Goal: Task Accomplishment & Management: Complete application form

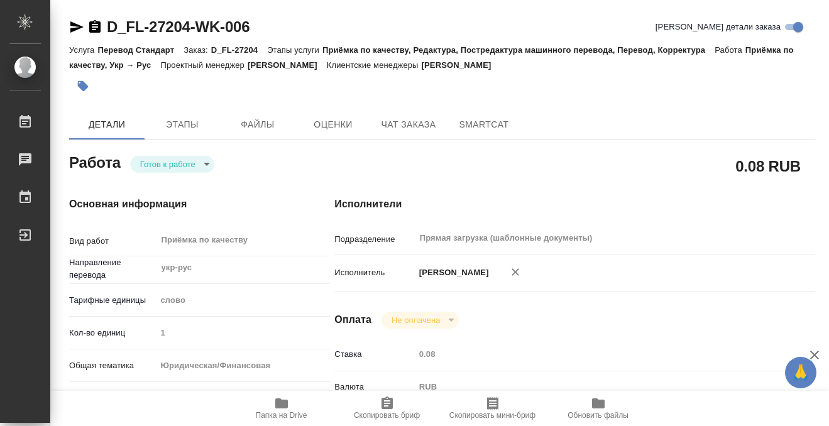
click at [84, 84] on icon "button" at bounding box center [83, 86] width 11 height 11
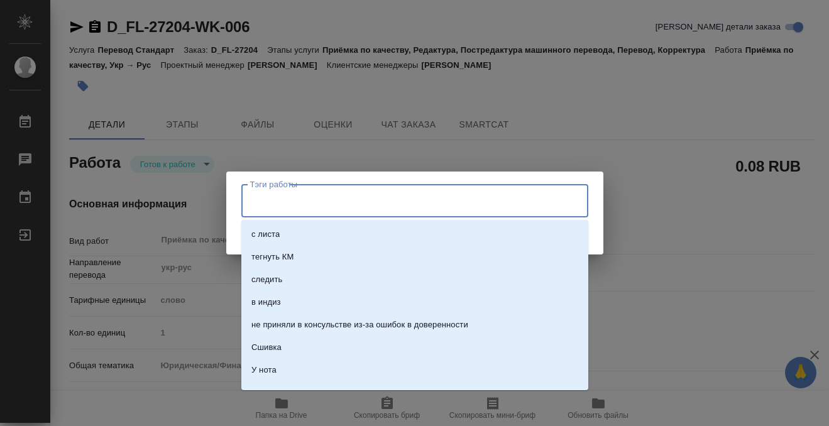
click at [464, 205] on input "Тэги работы" at bounding box center [403, 200] width 312 height 21
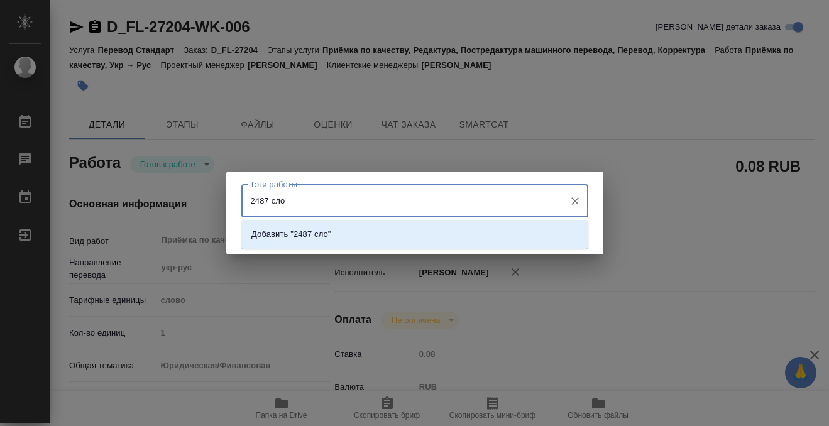
type input "2487 слов"
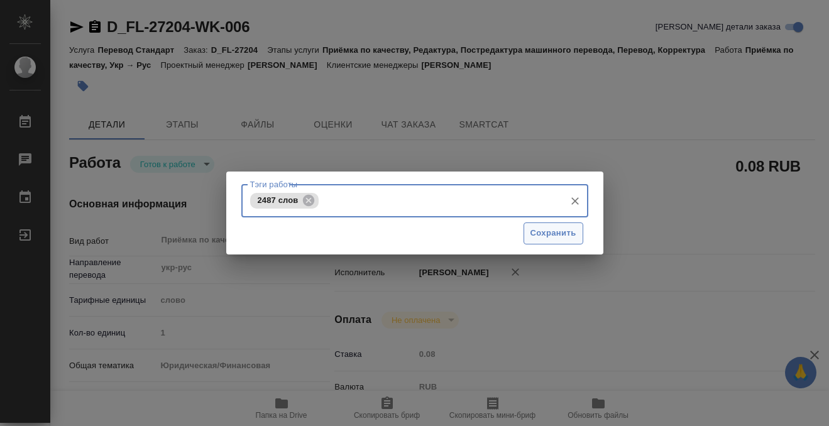
click at [547, 226] on button "Сохранить" at bounding box center [554, 234] width 60 height 22
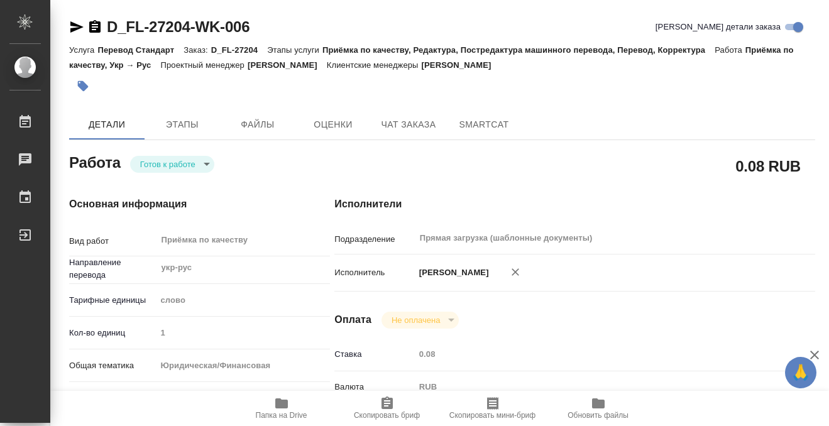
click at [188, 167] on body "🙏 .cls-1 fill:#fff; AWATERA Kobzeva Elizaveta Работы 0 Чаты График Выйти D_FL-2…" at bounding box center [414, 213] width 829 height 426
type input "readyForWork"
type input "укр-рус"
type input "5a8b1489cc6b4906c91bfd90"
type input "1"
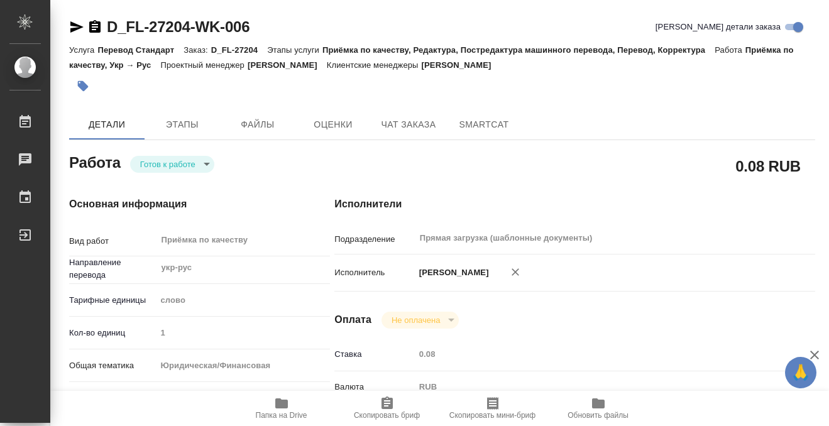
type input "yr-fn"
type input "5f647205b73bc97568ca66bf"
checkbox input "true"
type input "07.08.2025 16:14"
type input "11.08.2025 12:00"
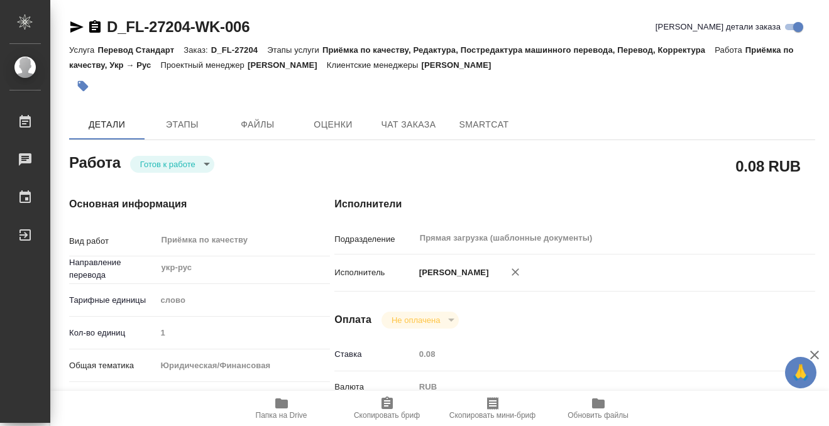
type input "11.08.2025 12:00"
type input "Прямая загрузка (шаблонные документы)"
type input "notPayed"
type input "0.08"
type input "RUB"
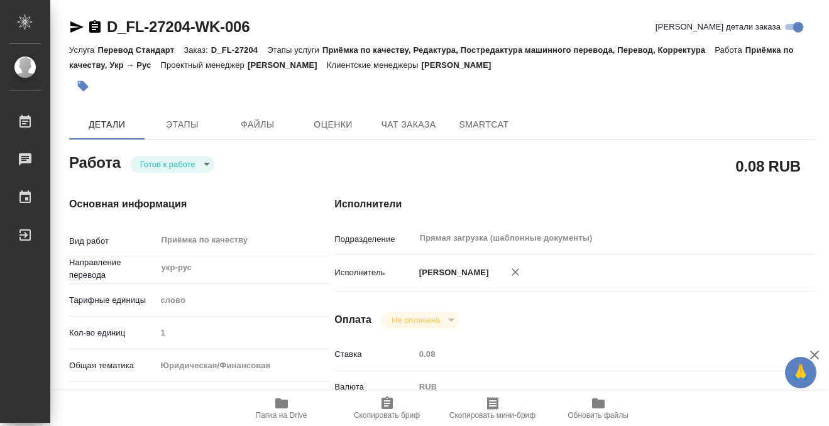
type input "[PERSON_NAME]"
type input "D_FL-27204"
type input "Перевод Стандарт"
type input "Приёмка по качеству, Редактура, Постредактура машинного перевода, Перевод, Корр…"
type input "[PERSON_NAME]"
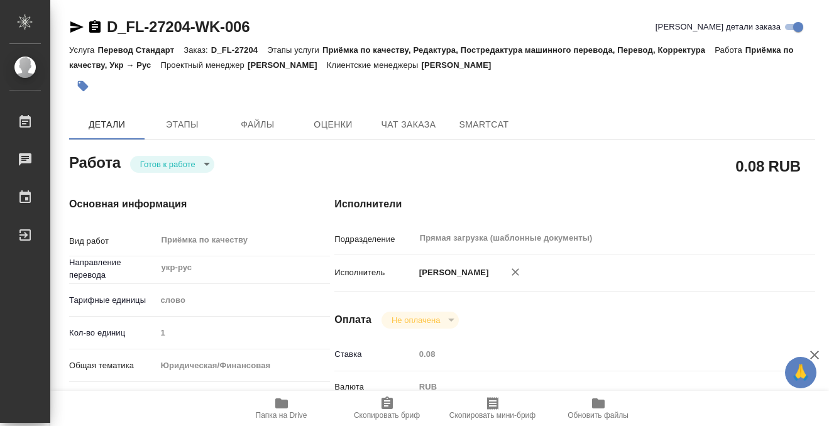
type input "/Clients/FL_D/Orders/D_FL-27204"
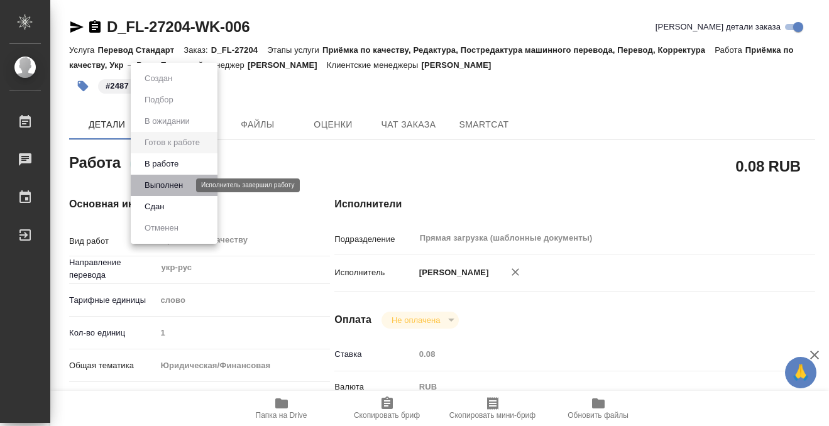
click at [179, 184] on button "Выполнен" at bounding box center [164, 186] width 46 height 14
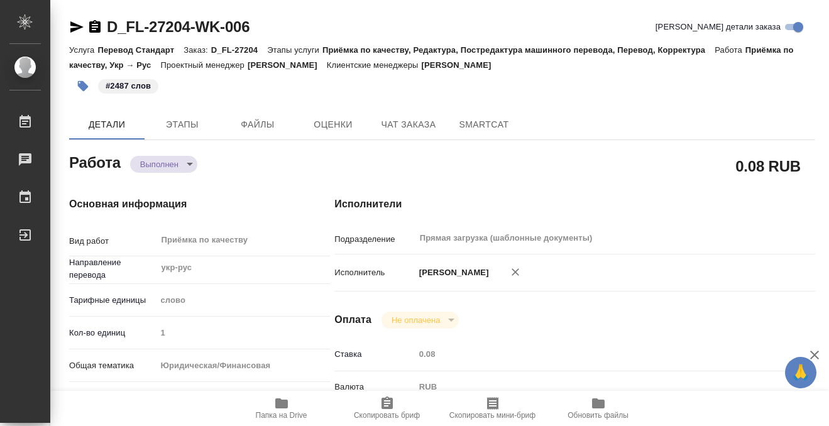
type textarea "x"
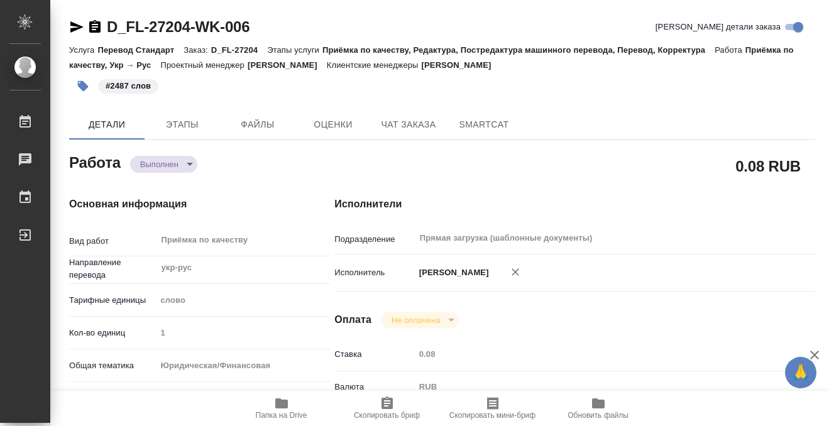
type textarea "x"
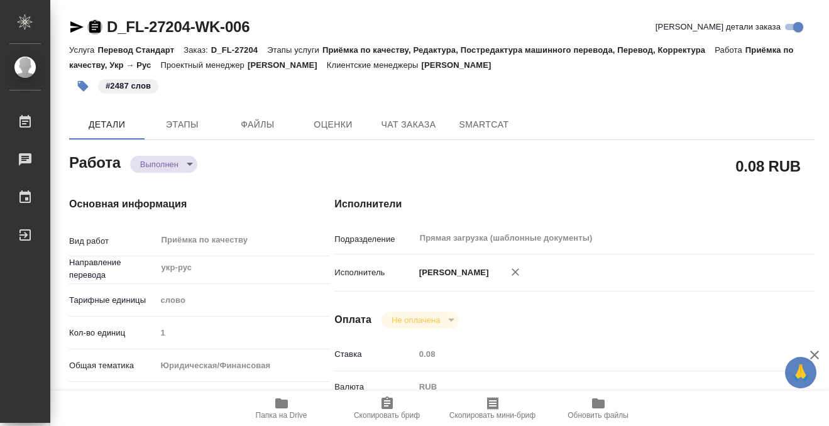
click at [98, 23] on icon "button" at bounding box center [94, 26] width 11 height 13
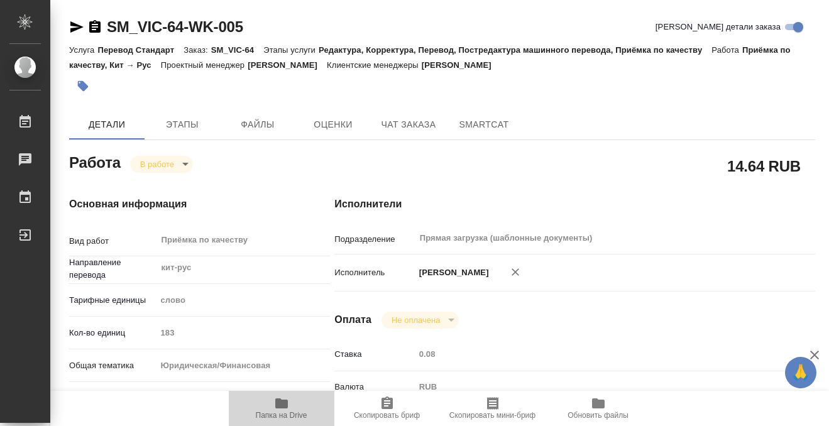
click at [284, 409] on icon "button" at bounding box center [281, 403] width 15 height 15
click at [84, 86] on icon "button" at bounding box center [83, 86] width 11 height 11
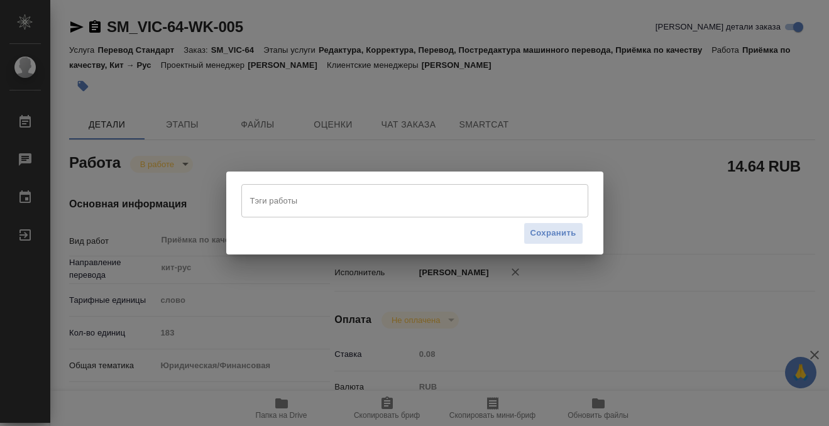
click at [291, 204] on input "Тэги работы" at bounding box center [403, 200] width 312 height 21
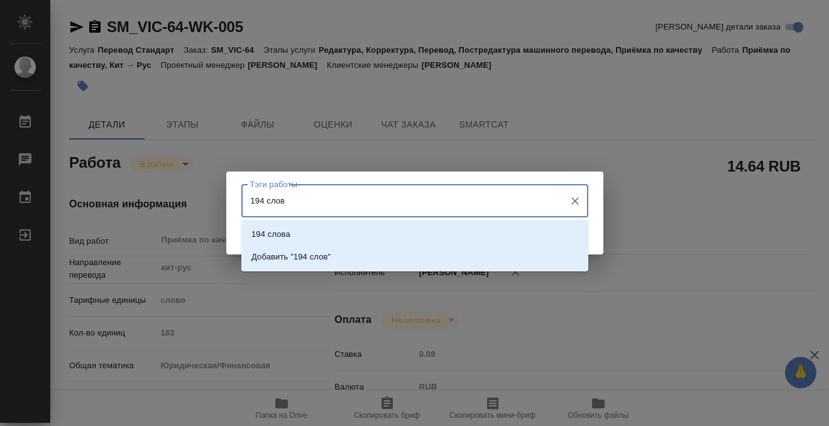
type input "194 слова"
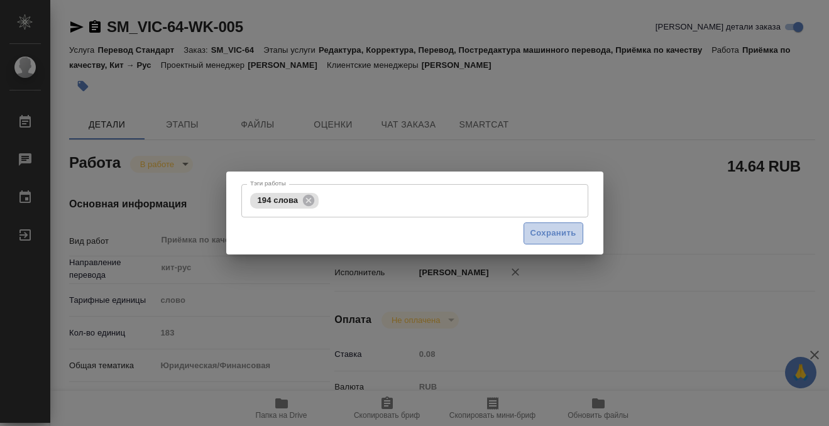
click at [538, 238] on span "Сохранить" at bounding box center [554, 233] width 46 height 14
type input "inProgress"
type input "кит-рус"
type input "5a8b1489cc6b4906c91bfd90"
type input "183"
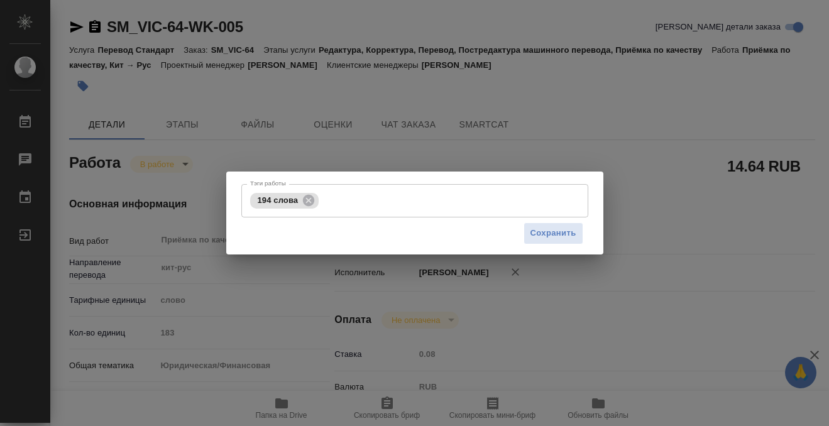
type input "yr-fn"
type input "5f647205b73bc97568ca66bf"
checkbox input "true"
type input "11.08.2025 10:00"
type input "08.08.2025 19:06"
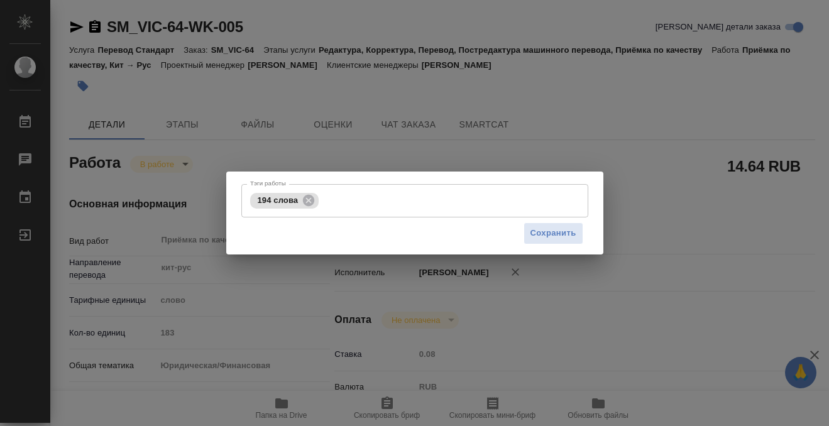
type input "11.08.2025 11:00"
type input "11.08.2025 12:00"
type input "Прямая загрузка (шаблонные документы)"
type input "notPayed"
type input "0.08"
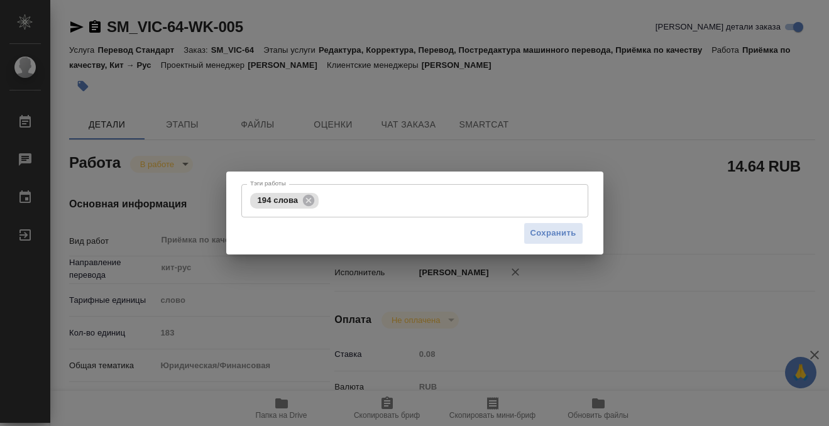
type input "RUB"
type input "Баданян Артак"
type input "SM_VIC-64"
type input "Перевод Стандарт"
type input "Редактура, Корректура, Перевод, Постредактура машинного перевода, Приёмка по ка…"
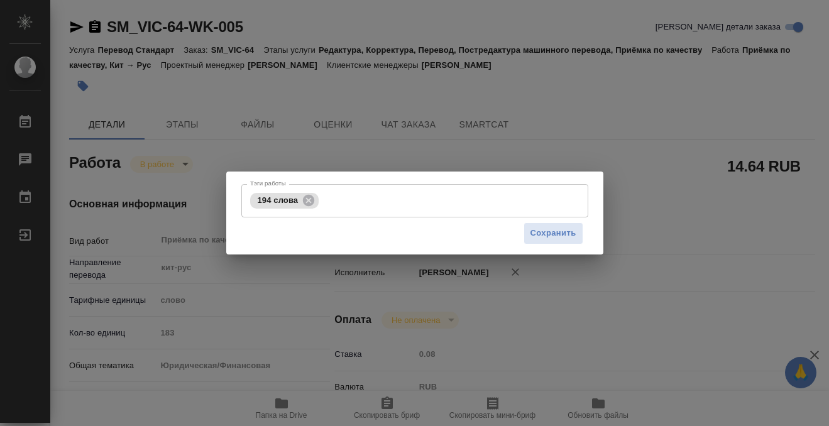
type input "[PERSON_NAME]"
type input "Малофеева Екатерина"
type input "/Clients/ВИКТОРИЯ и АВАЛЕКС/Orders/SM_VIC-64"
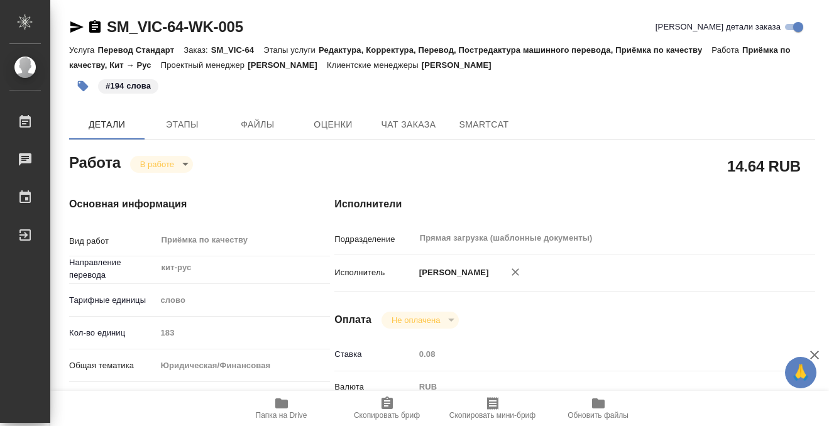
click at [174, 169] on body "🙏 .cls-1 fill:#fff; AWATERA Kobzeva Elizaveta Работы 0 Чаты График Выйти SM_VIC…" at bounding box center [414, 213] width 829 height 426
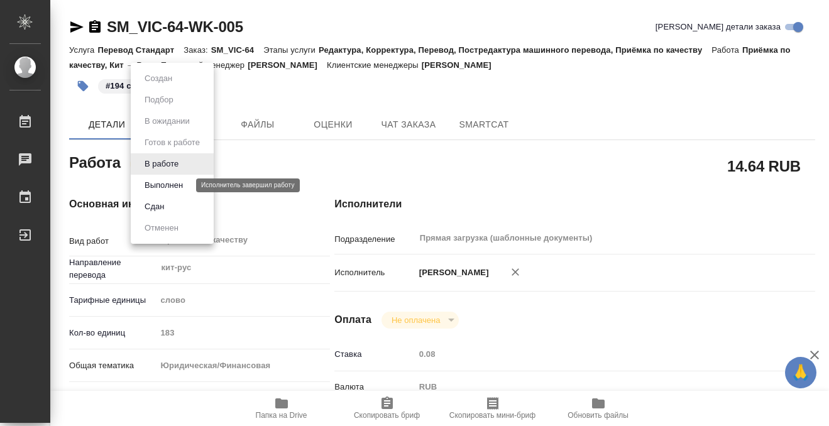
click at [174, 188] on button "Выполнен" at bounding box center [164, 186] width 46 height 14
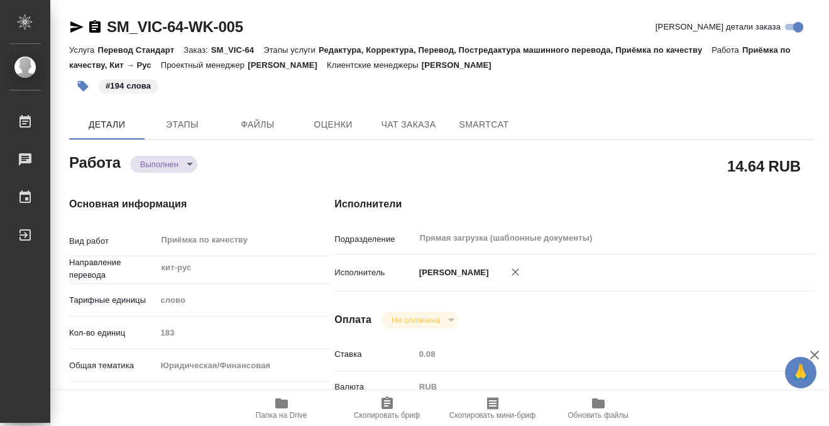
type textarea "x"
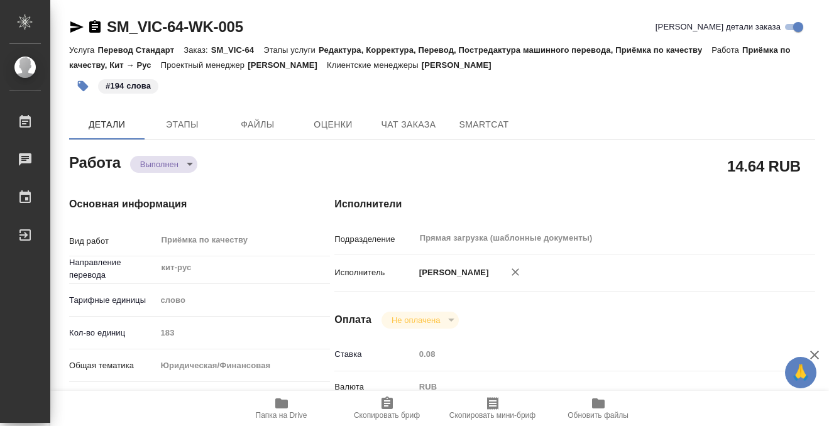
type textarea "x"
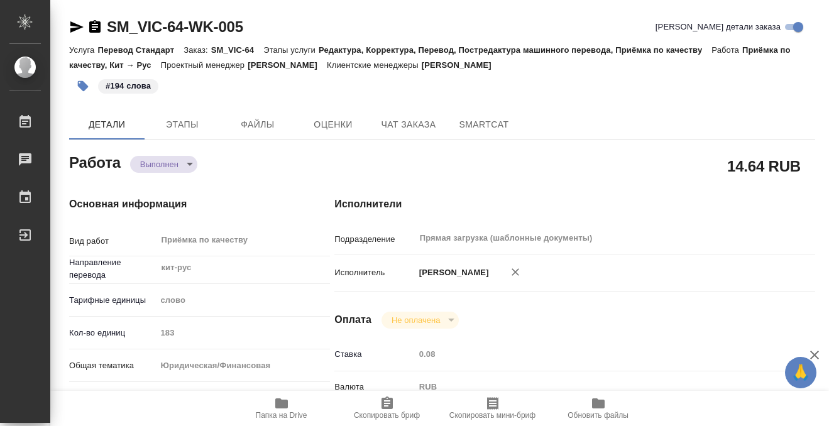
click at [200, 140] on div "Работа Выполнен completed" at bounding box center [176, 166] width 265 height 82
click at [192, 133] on button "Этапы" at bounding box center [182, 124] width 75 height 30
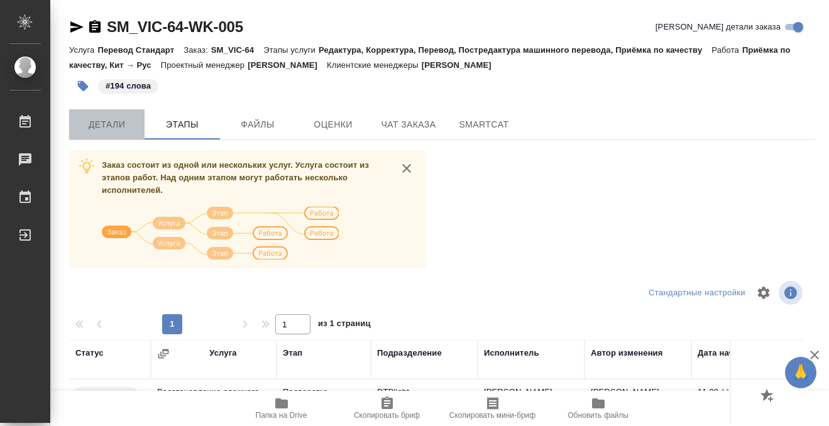
click at [97, 118] on span "Детали" at bounding box center [107, 125] width 60 height 16
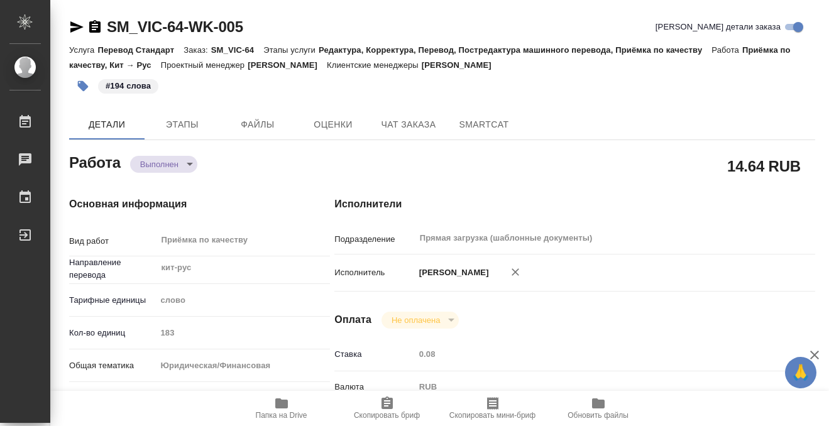
type textarea "x"
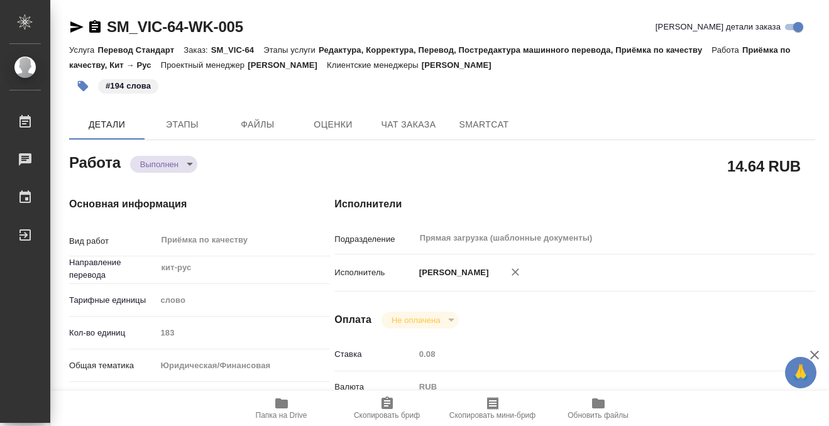
type textarea "x"
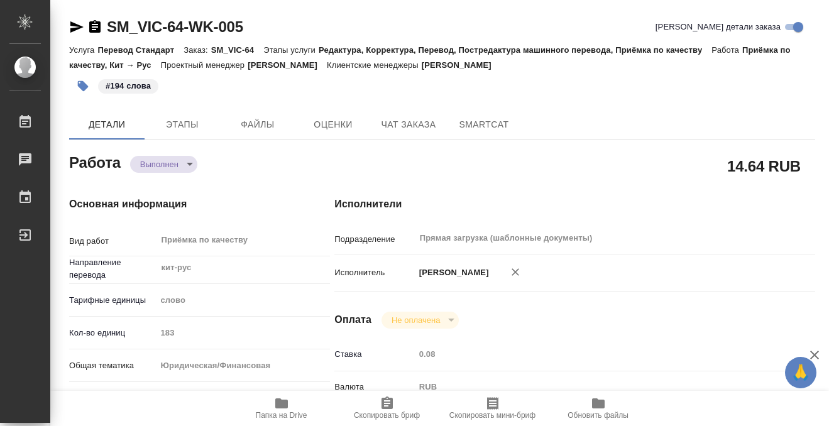
type textarea "x"
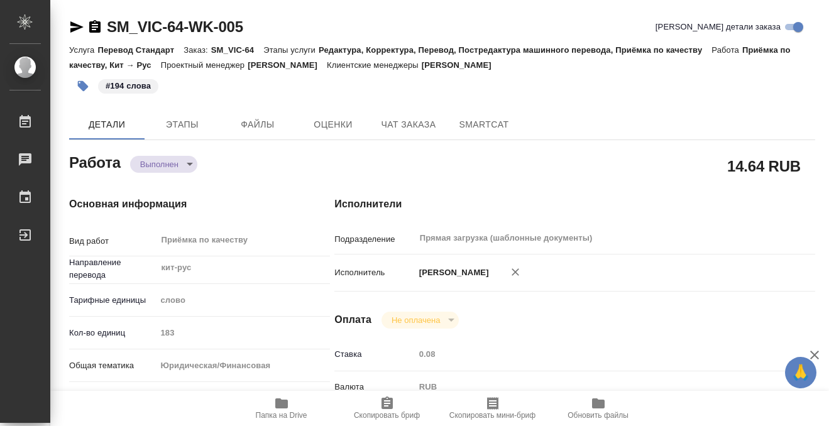
click at [95, 22] on icon "button" at bounding box center [94, 26] width 15 height 15
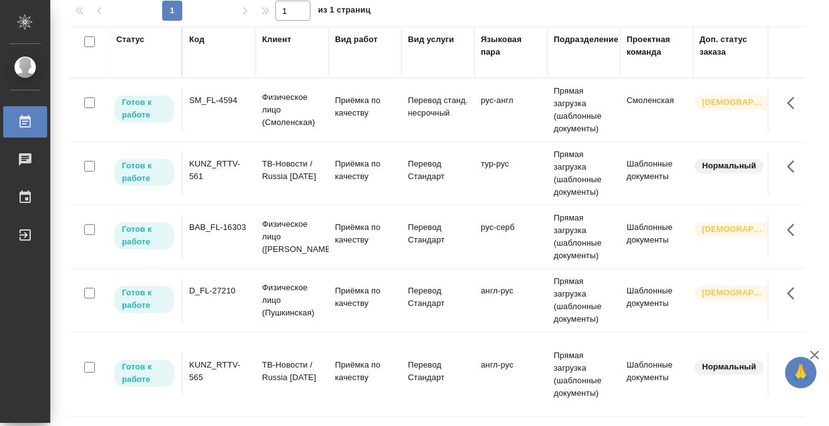
click at [226, 119] on td "SM_FL-4594" at bounding box center [219, 110] width 73 height 44
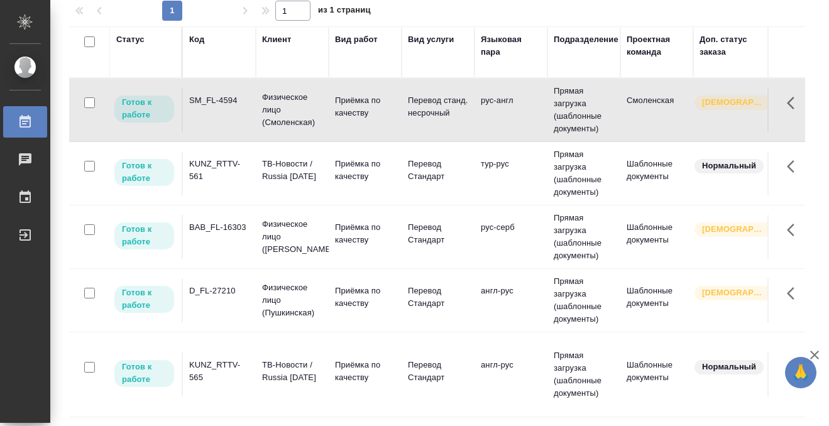
click at [226, 119] on td "SM_FL-4594" at bounding box center [219, 110] width 73 height 44
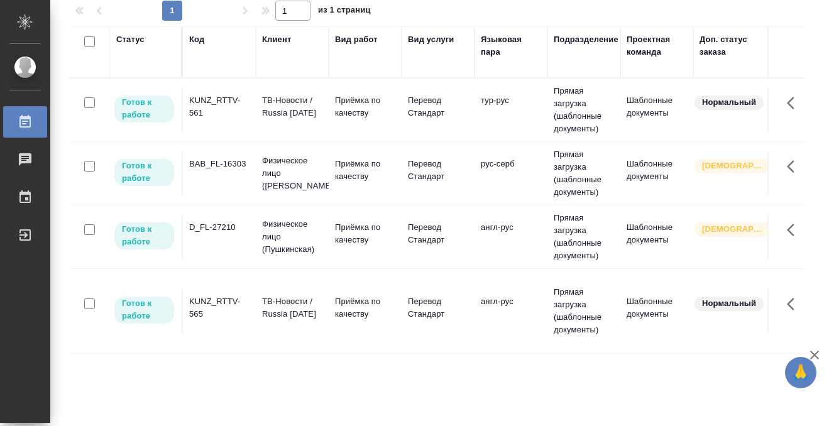
click at [241, 120] on td "KUNZ_RTTV-561" at bounding box center [219, 110] width 73 height 44
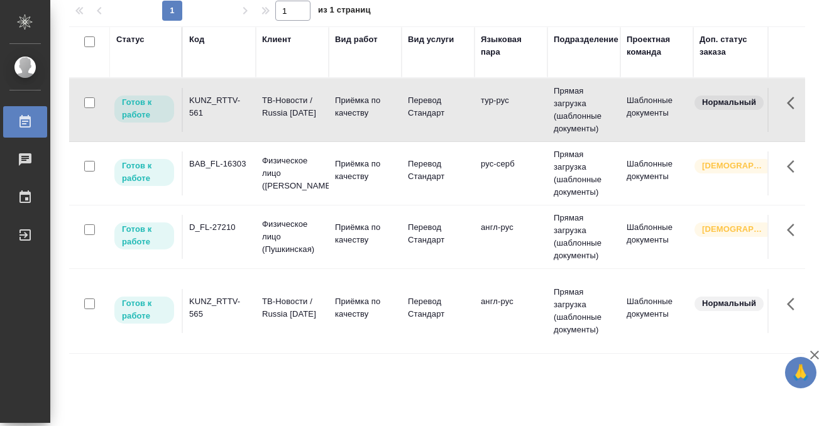
click at [241, 120] on td "KUNZ_RTTV-561" at bounding box center [219, 110] width 73 height 44
click at [230, 132] on td "BAB_FL-16303" at bounding box center [219, 110] width 73 height 44
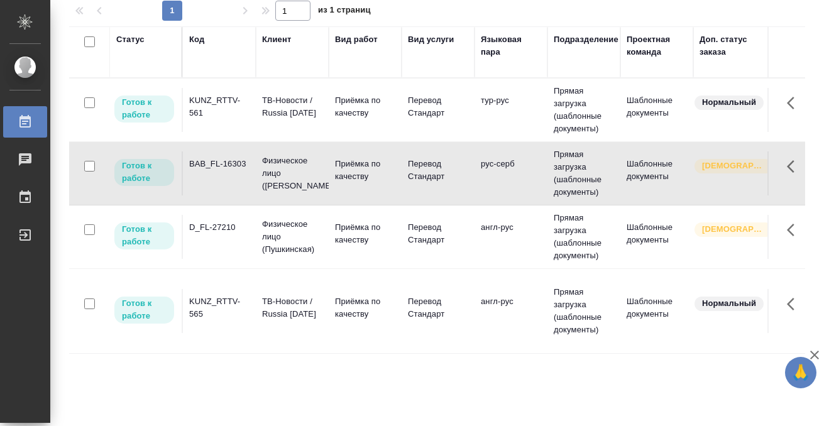
click at [230, 132] on td "BAB_FL-16303" at bounding box center [219, 110] width 73 height 44
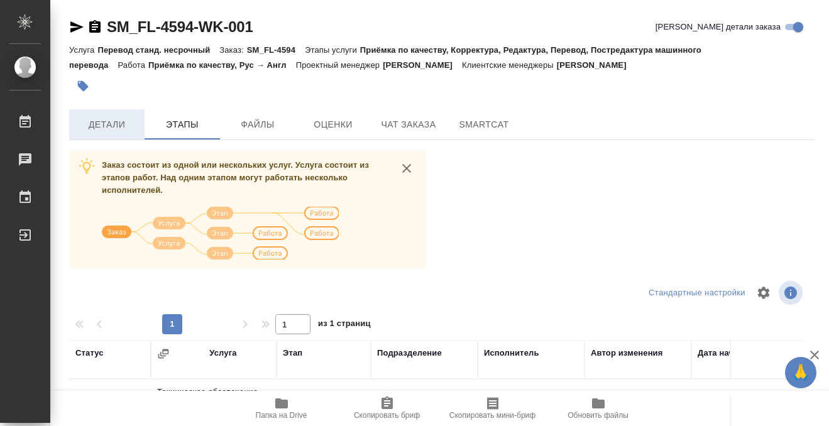
click at [114, 114] on button "Детали" at bounding box center [106, 124] width 75 height 30
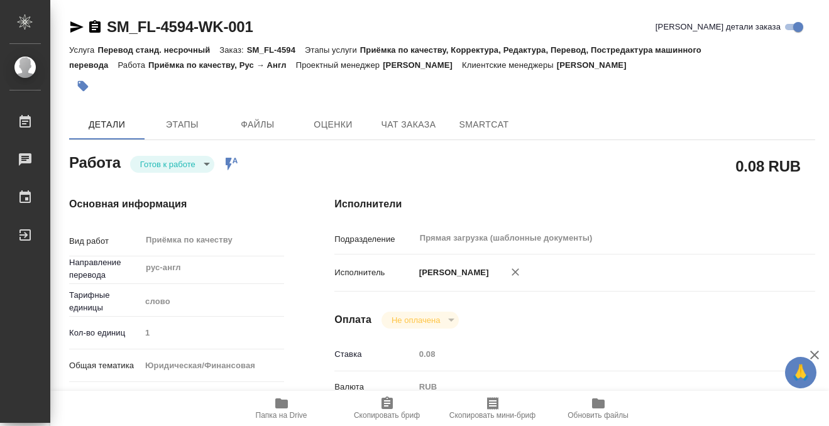
type textarea "x"
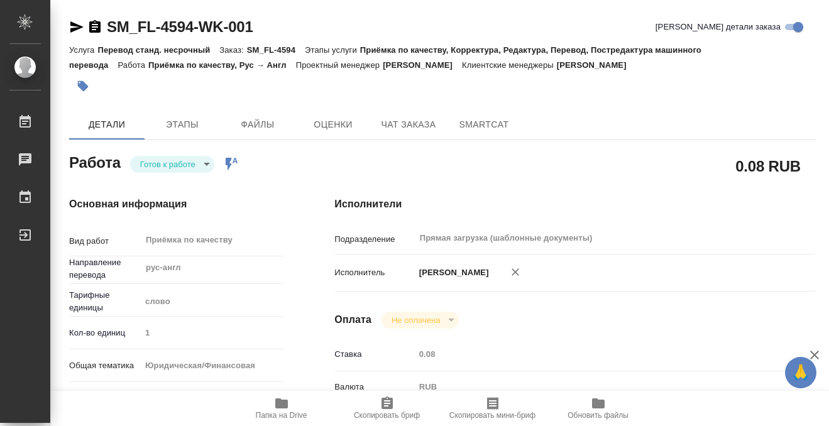
type textarea "x"
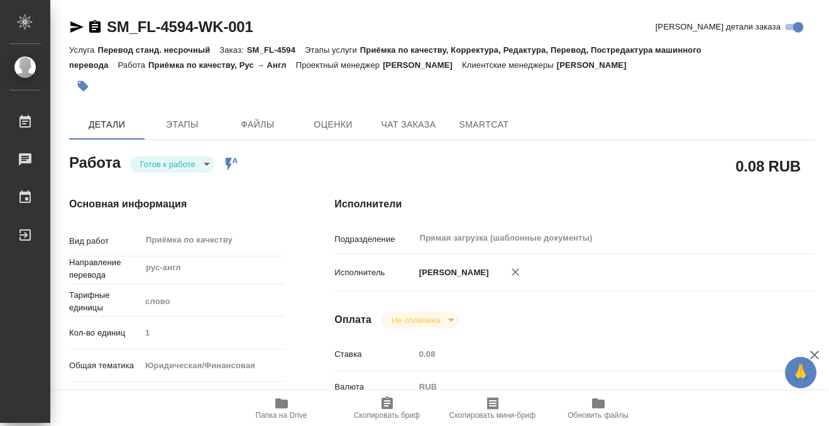
scroll to position [671, 0]
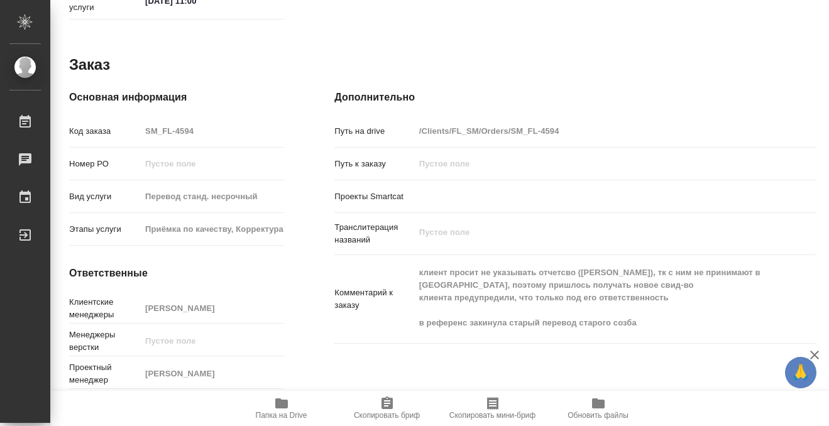
type textarea "x"
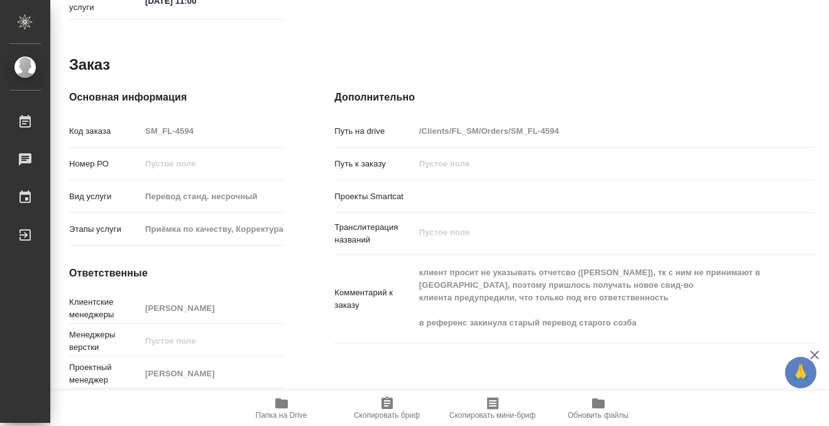
click at [277, 409] on icon "button" at bounding box center [281, 403] width 15 height 15
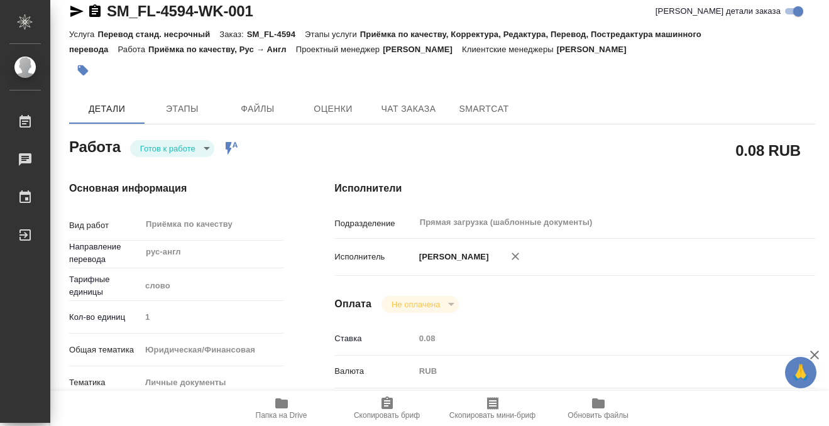
scroll to position [0, 0]
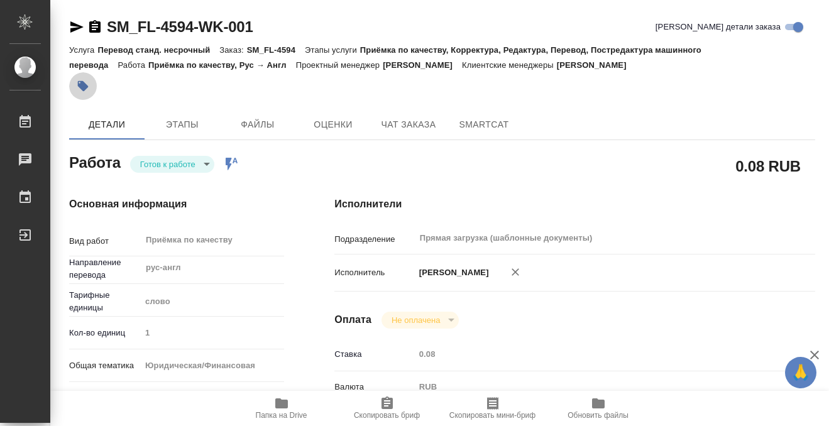
click at [86, 87] on icon "button" at bounding box center [83, 86] width 11 height 11
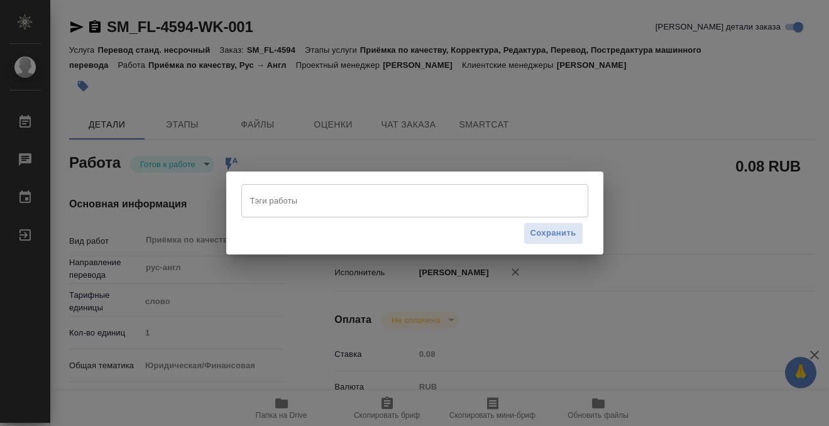
click at [362, 189] on div "Тэги работы" at bounding box center [414, 200] width 347 height 33
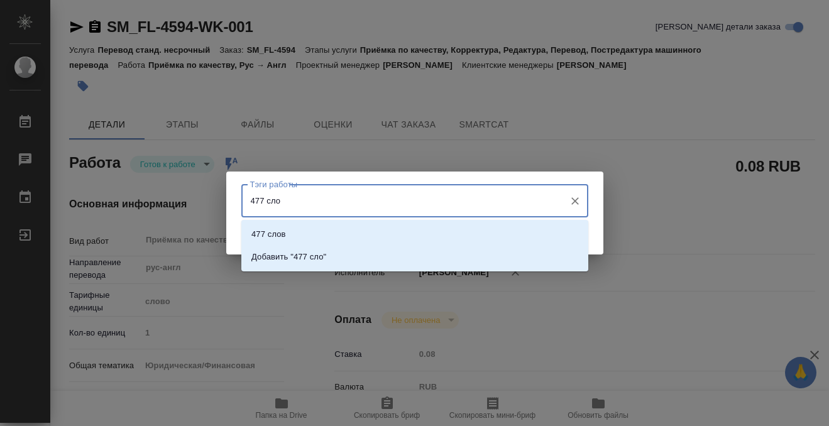
type input "477 слов"
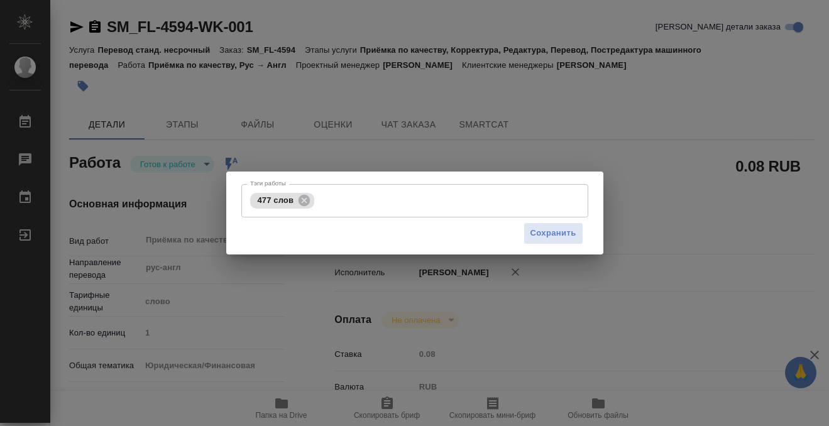
click at [584, 231] on div "Сохранить" at bounding box center [414, 234] width 347 height 32
click at [573, 235] on span "Сохранить" at bounding box center [554, 233] width 46 height 14
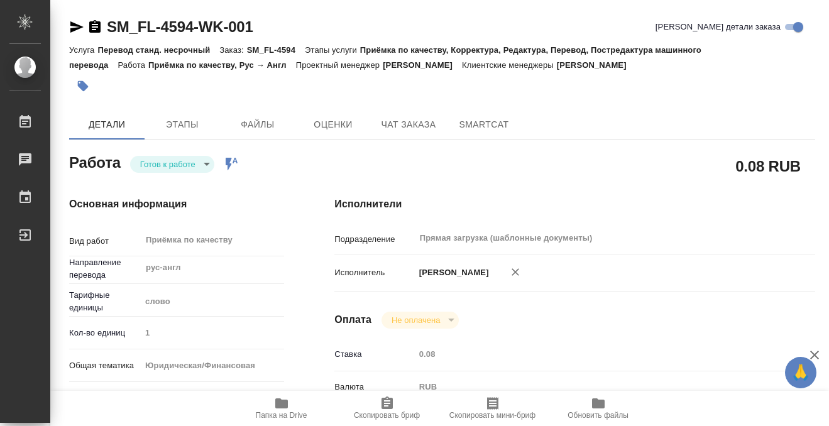
type input "readyForWork"
type textarea "Приёмка по качеству"
type textarea "x"
type input "рус-англ"
type input "5a8b1489cc6b4906c91bfd90"
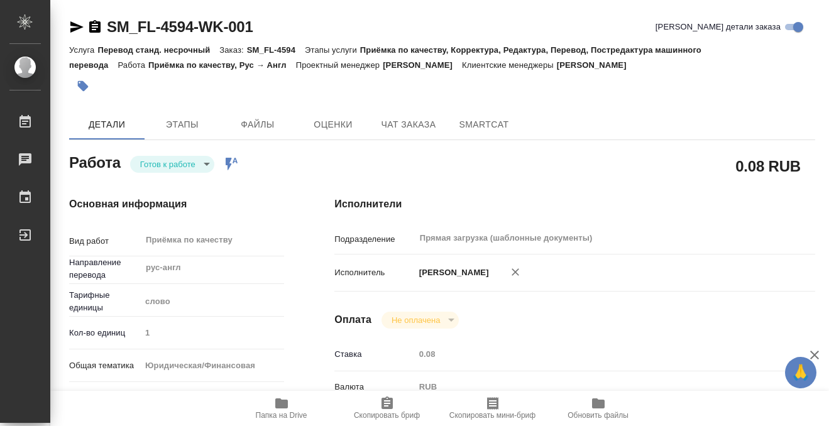
type input "1"
type input "yr-fn"
type input "5a8b8b956a9677013d343cfe"
checkbox input "true"
type input "08.08.2025 17:14"
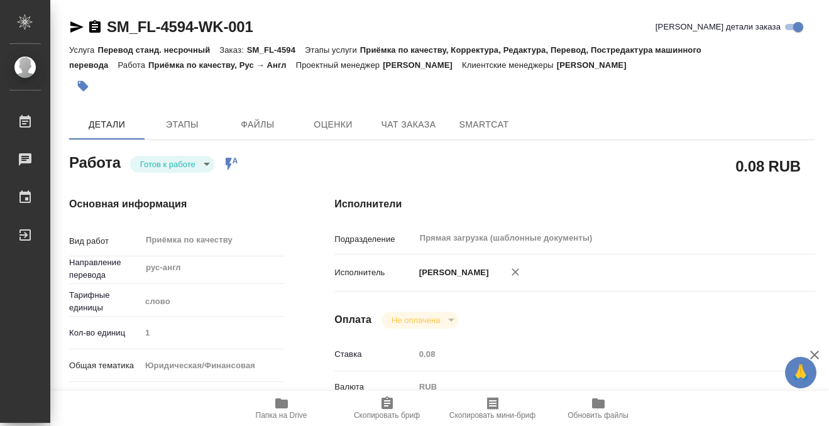
type input "11.08.2025 11:00"
type input "12.08.2025 11:00"
type input "Прямая загрузка (шаблонные документы)"
type input "notPayed"
type input "0.08"
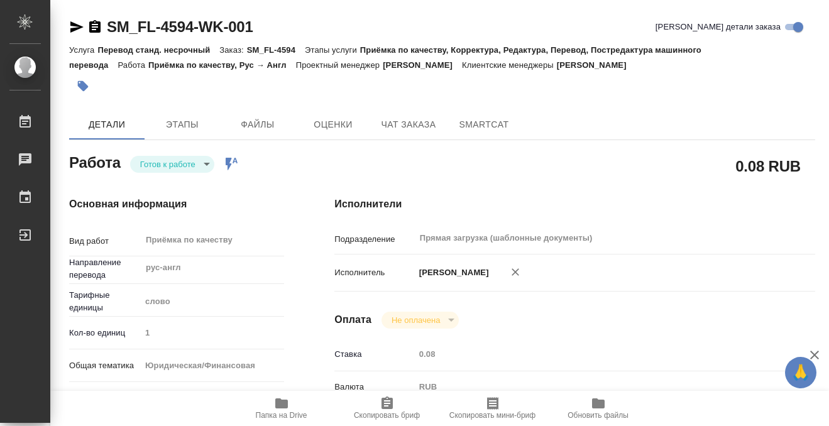
type input "RUB"
type input "[PERSON_NAME]"
type textarea "x"
type textarea "/Clients/FL_SM/Orders/SM_FL-4594/Corrected/SM_FL-4594-WK-001"
type textarea "x"
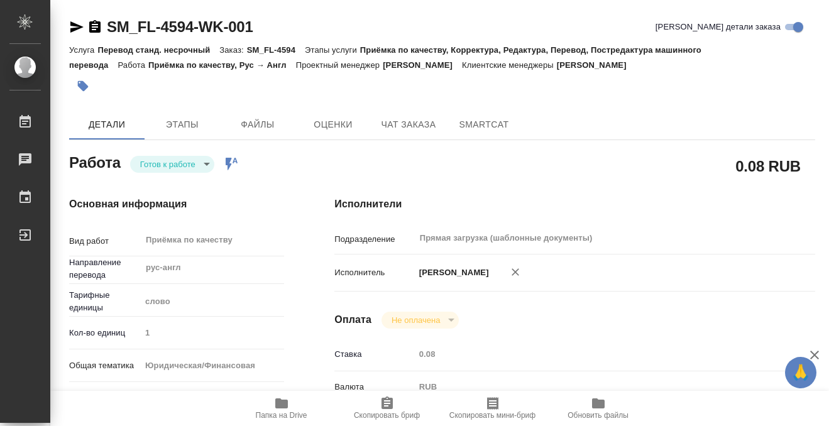
type input "SM_FL-4594"
type input "Перевод станд. несрочный"
type input "Приёмка по качеству, Корректура, Редактура, Перевод, Постредактура машинного пе…"
type input "Никитина Татьяна"
type input "/Clients/FL_SM/Orders/SM_FL-4594"
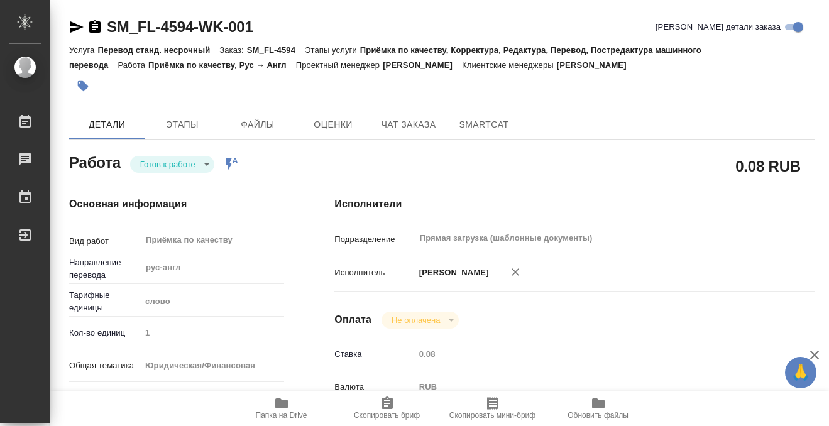
type textarea "x"
type textarea "клиент просит не указывать отчетсво (Витальевич), тк с ним не принимают в Голла…"
type textarea "x"
click at [172, 160] on body "🙏 .cls-1 fill:#fff; AWATERA Kobzeva Elizaveta Работы 0 Чаты График Выйти SM_FL-…" at bounding box center [414, 213] width 829 height 426
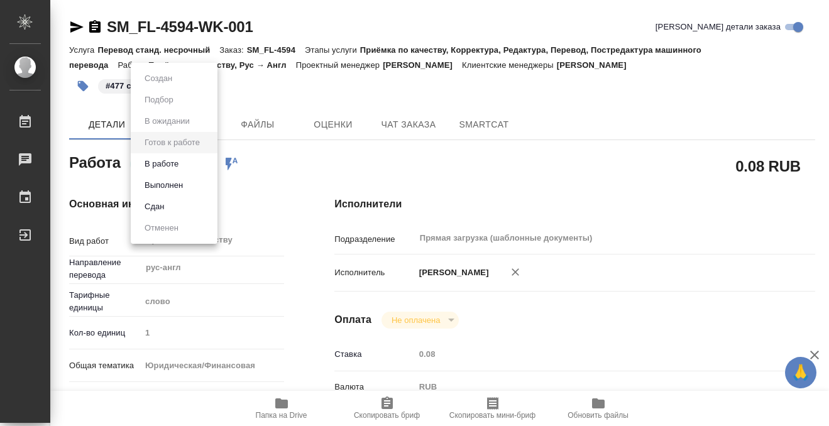
type textarea "x"
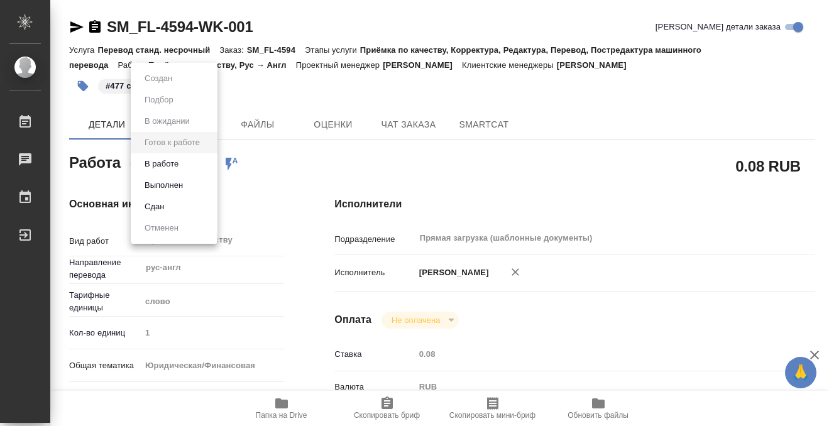
type textarea "x"
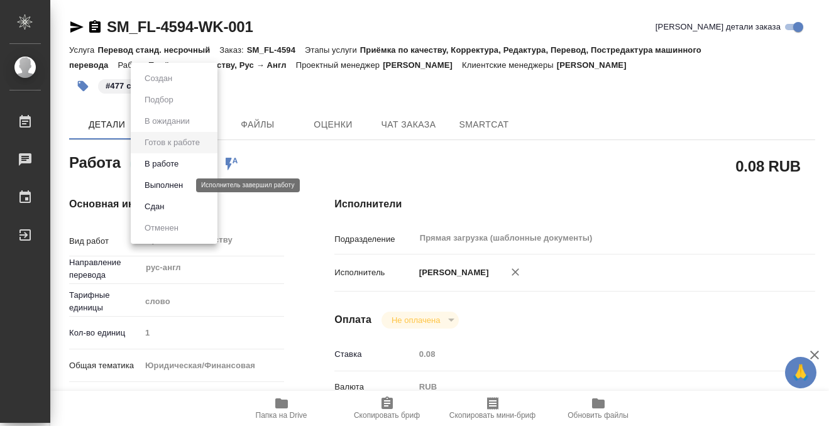
click at [173, 191] on button "Выполнен" at bounding box center [164, 186] width 46 height 14
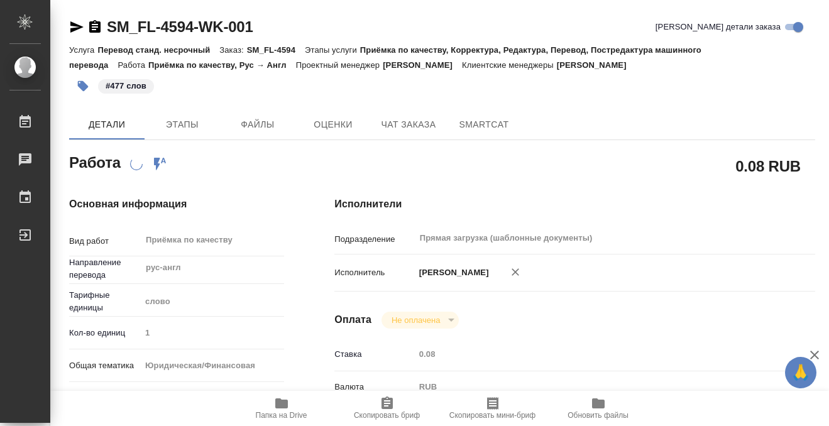
type textarea "x"
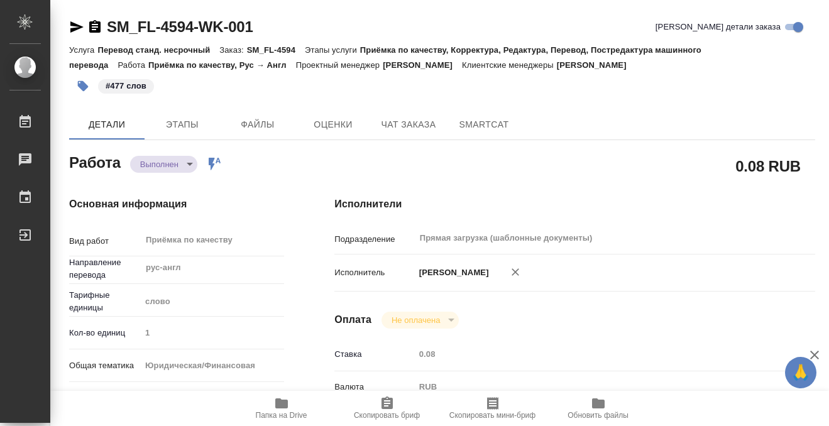
type textarea "x"
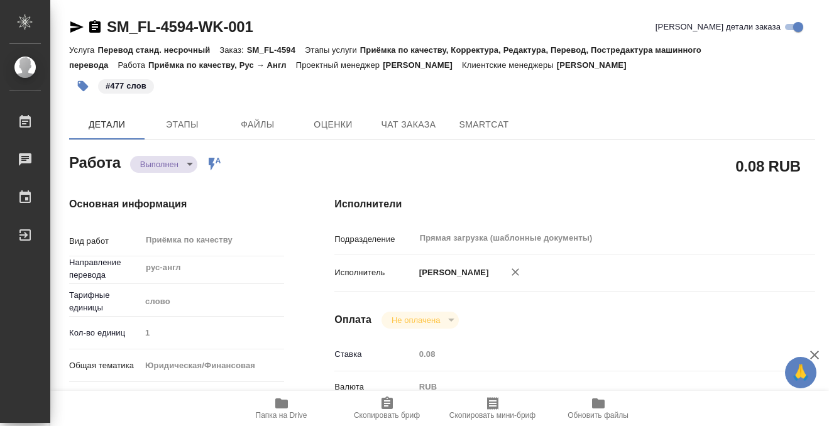
click at [100, 28] on icon "button" at bounding box center [94, 26] width 11 height 13
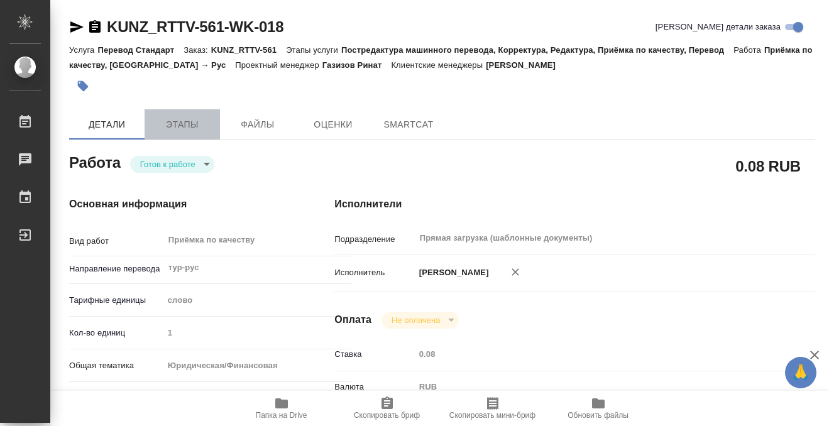
click at [207, 119] on span "Этапы" at bounding box center [182, 125] width 60 height 16
type textarea "x"
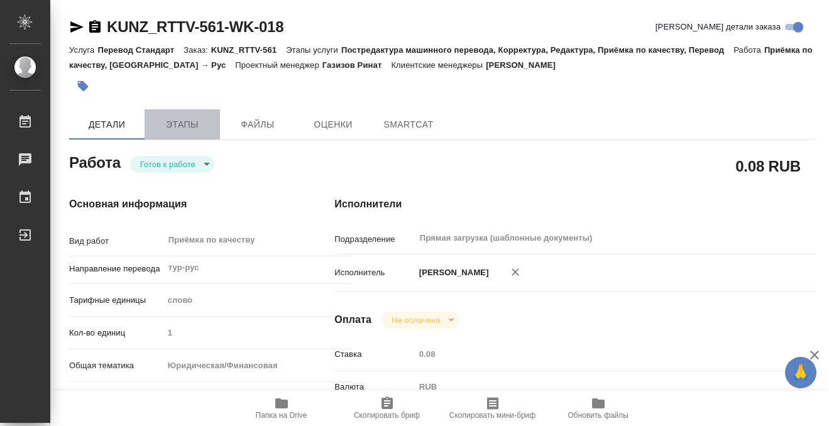
type textarea "x"
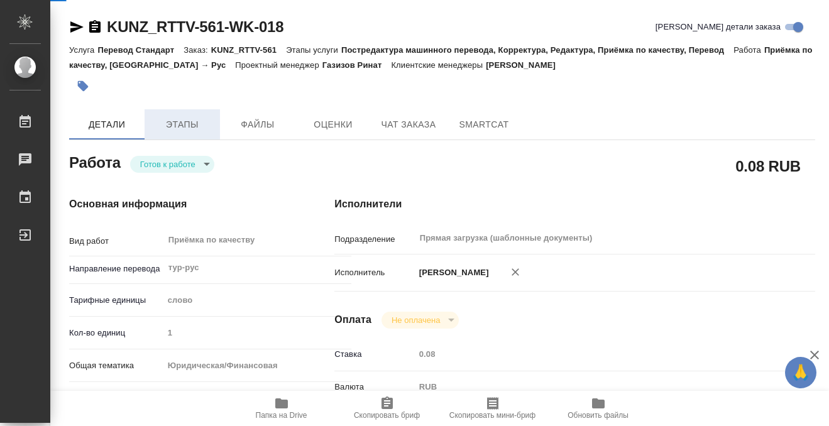
type textarea "x"
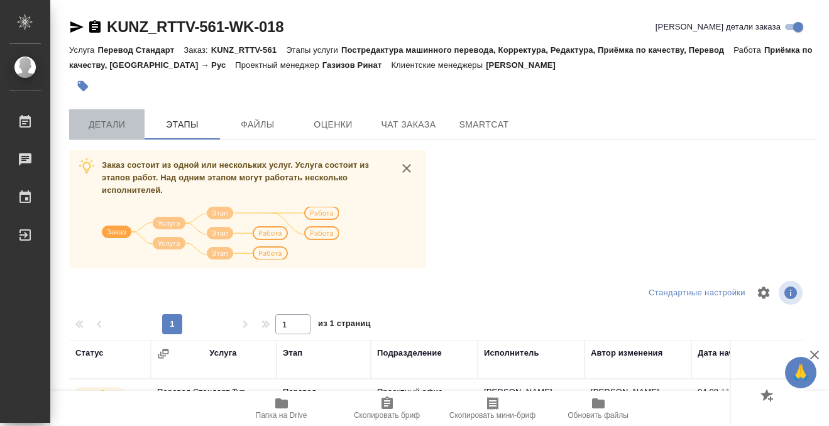
click at [111, 118] on span "Детали" at bounding box center [107, 125] width 60 height 16
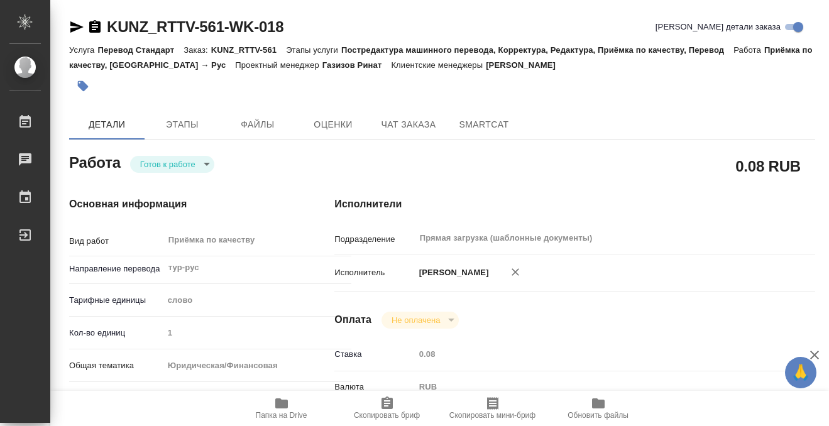
type textarea "x"
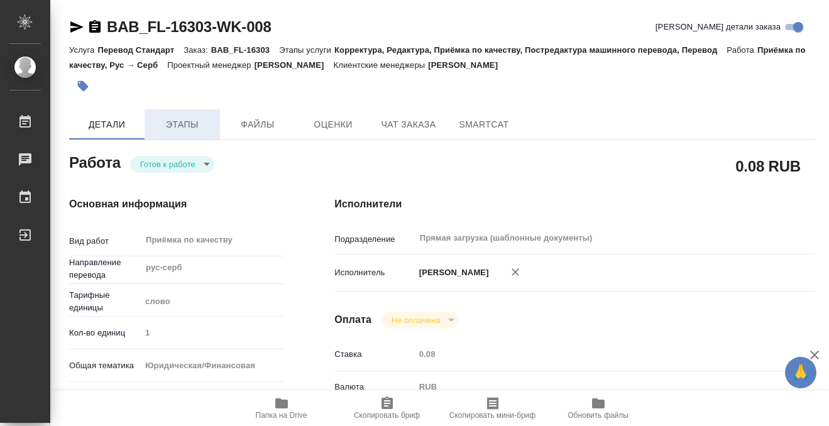
click at [162, 125] on span "Этапы" at bounding box center [182, 125] width 60 height 16
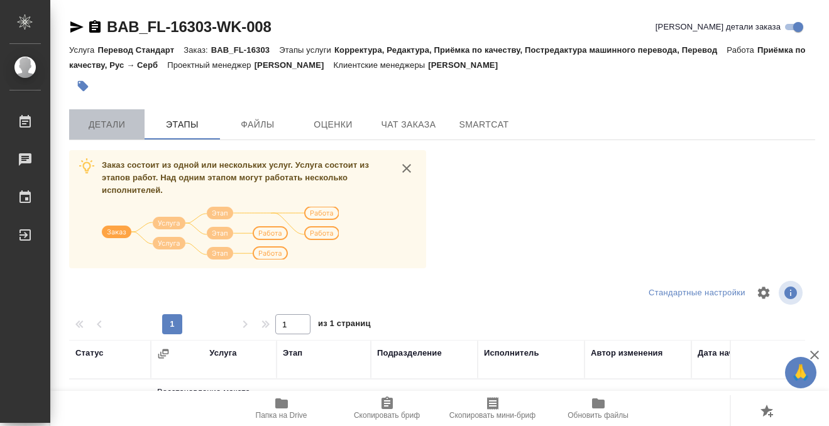
click at [120, 117] on span "Детали" at bounding box center [107, 125] width 60 height 16
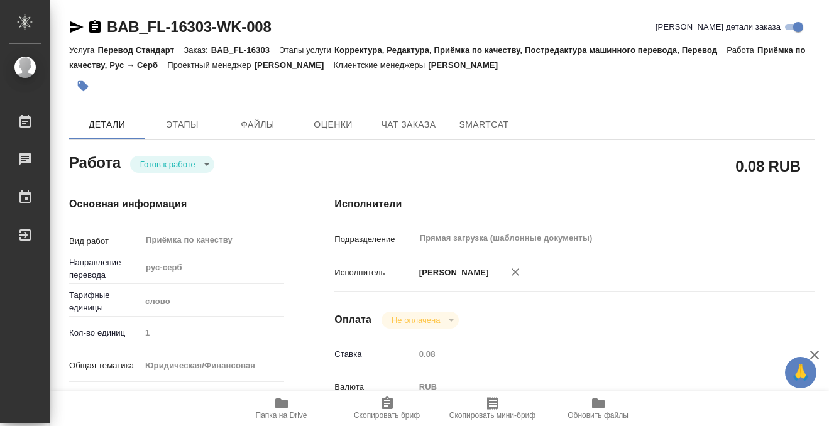
type textarea "x"
